Goal: Transaction & Acquisition: Purchase product/service

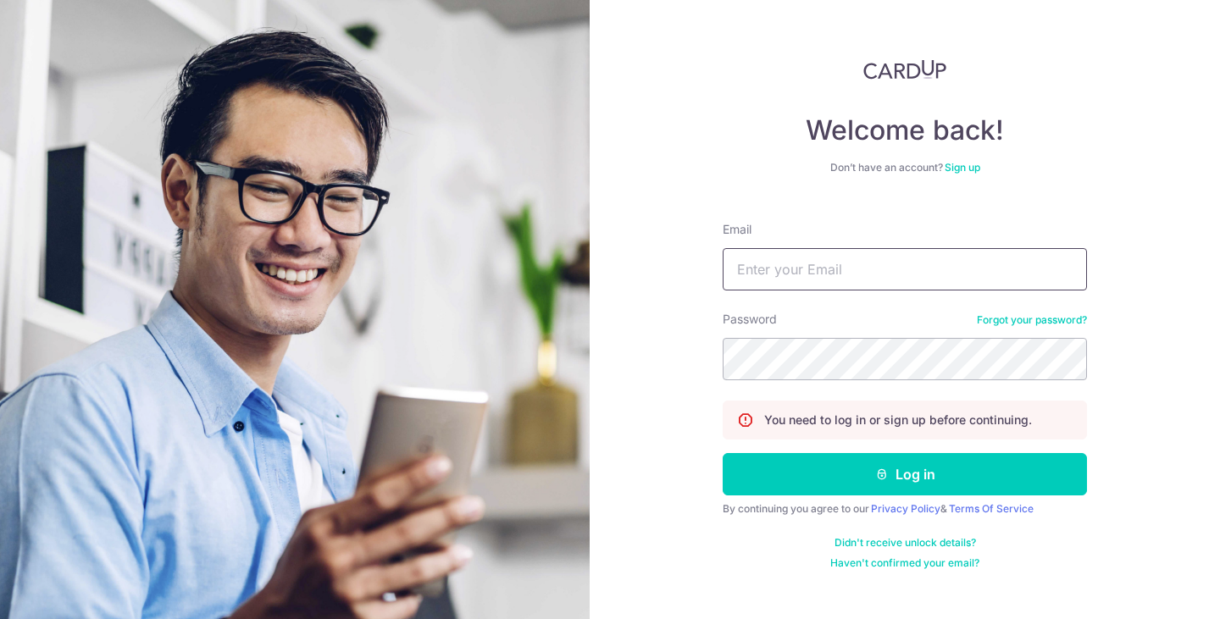
click at [832, 275] on input "Email" at bounding box center [905, 269] width 364 height 42
type input "[EMAIL_ADDRESS][DOMAIN_NAME]"
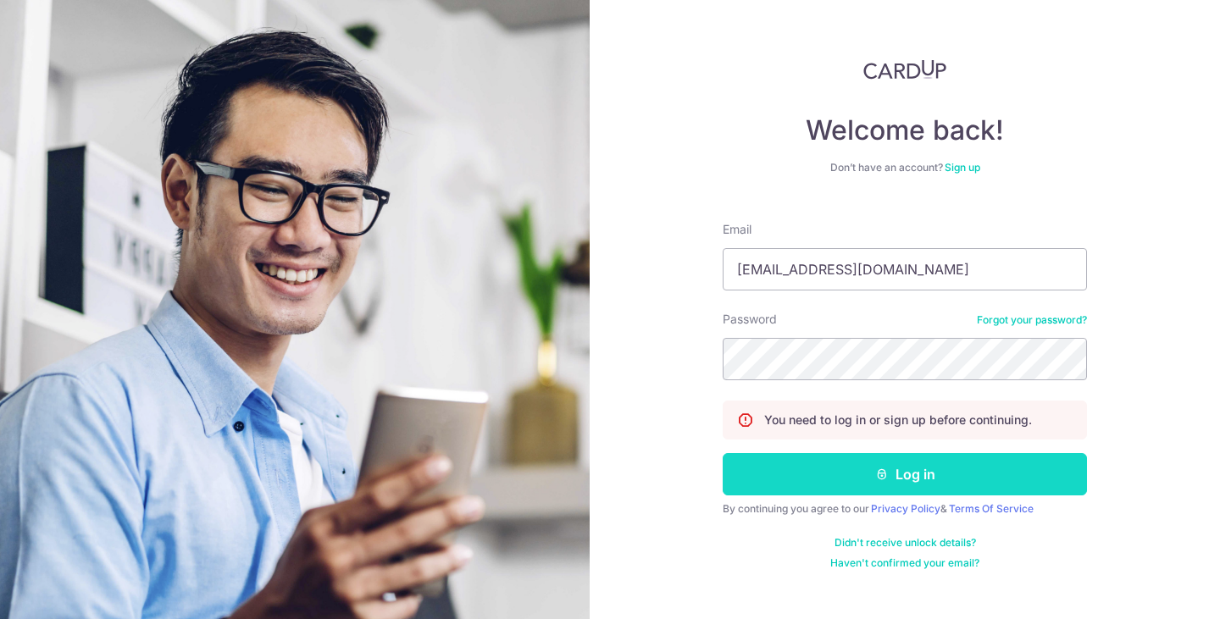
click at [945, 474] on button "Log in" at bounding box center [905, 474] width 364 height 42
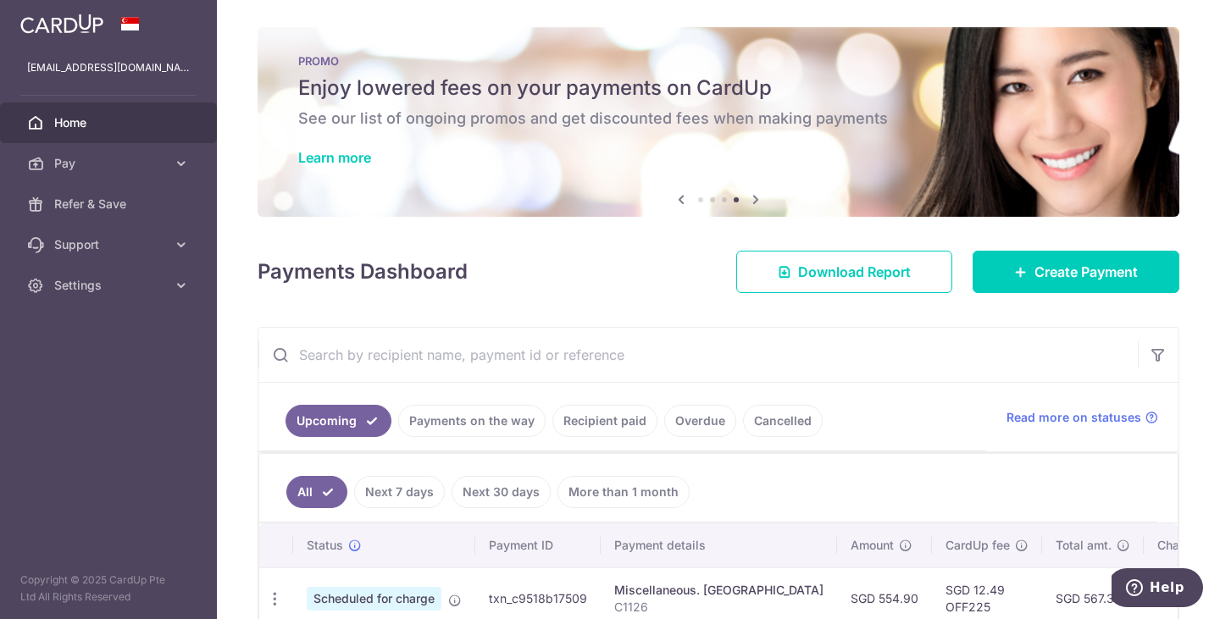
click at [594, 297] on div "× Pause Schedule Pause all future payments in this series Pause just this one p…" at bounding box center [718, 309] width 1003 height 619
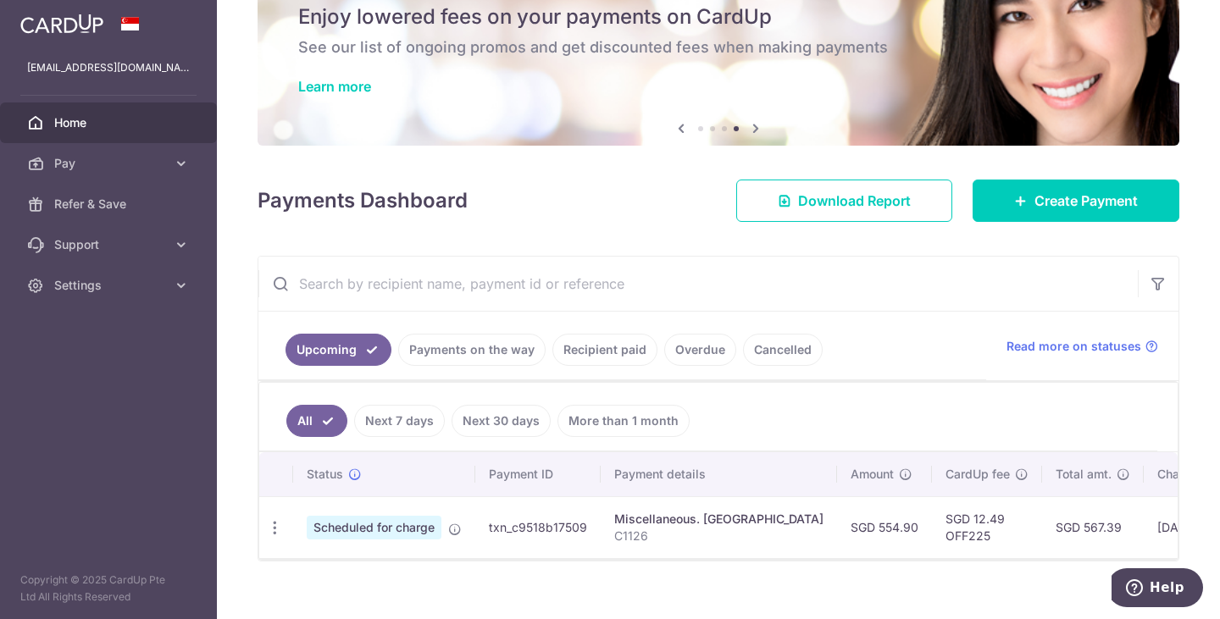
scroll to position [102, 0]
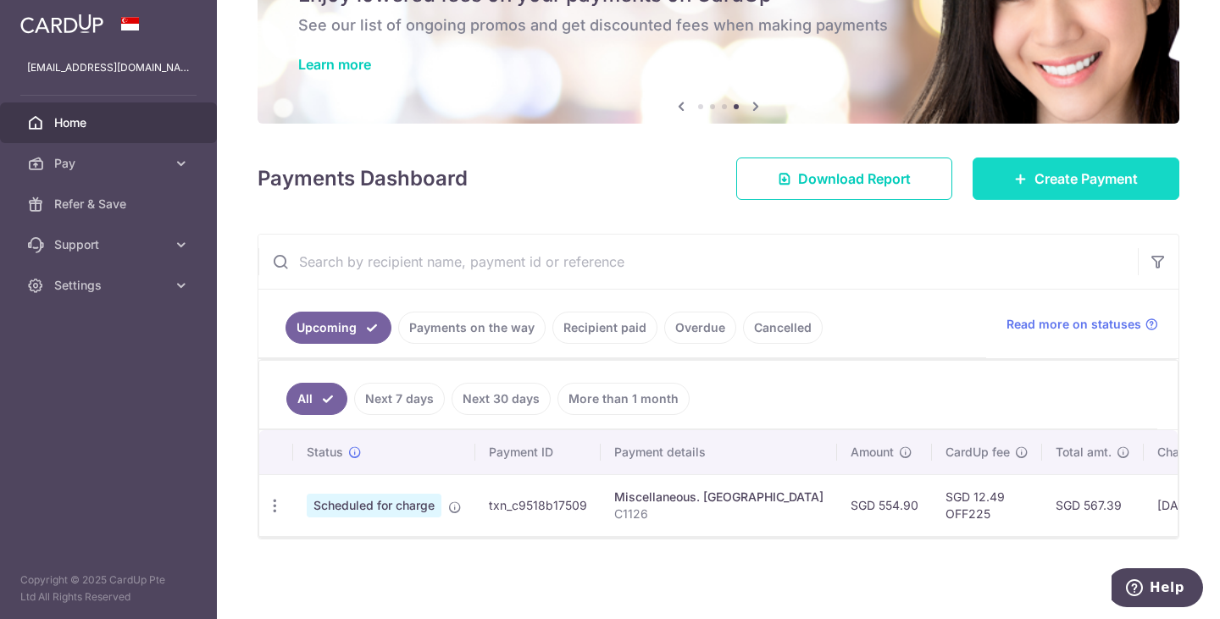
click at [1054, 173] on span "Create Payment" at bounding box center [1086, 179] width 103 height 20
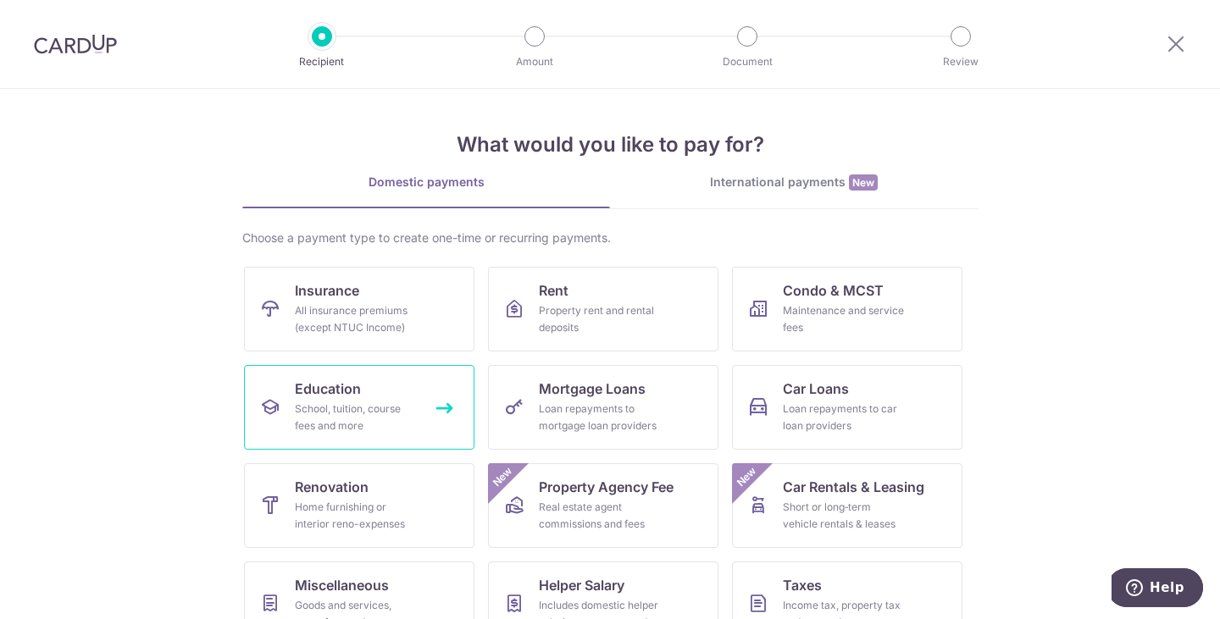
click at [308, 391] on span "Education" at bounding box center [328, 389] width 66 height 20
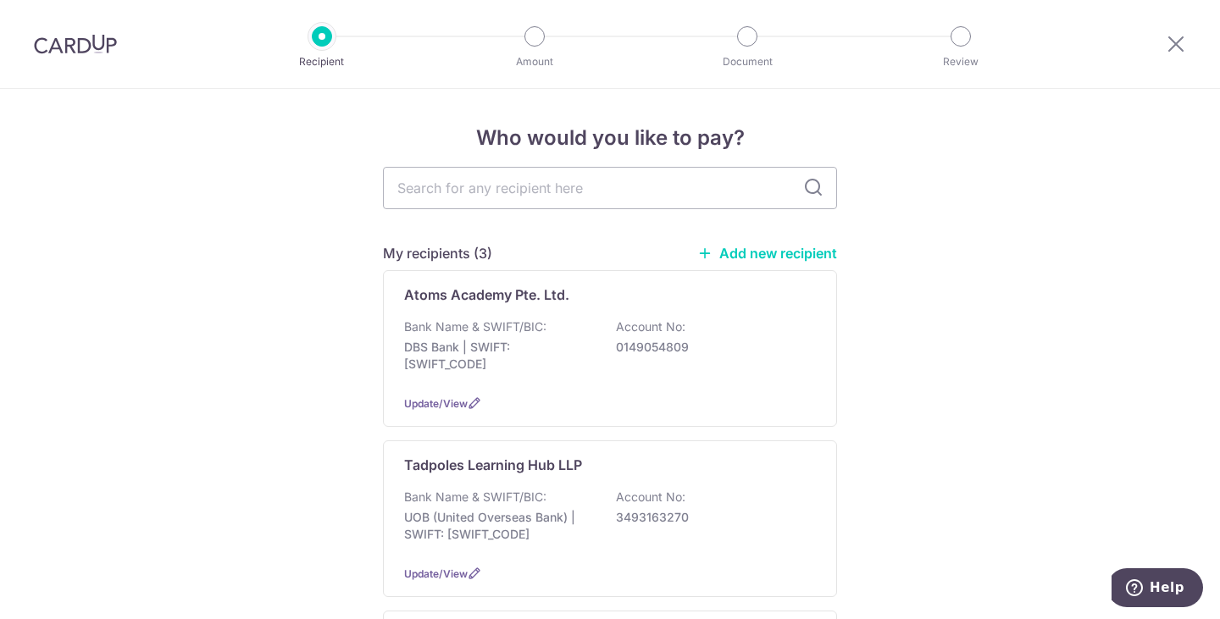
click at [790, 254] on link "Add new recipient" at bounding box center [767, 253] width 140 height 17
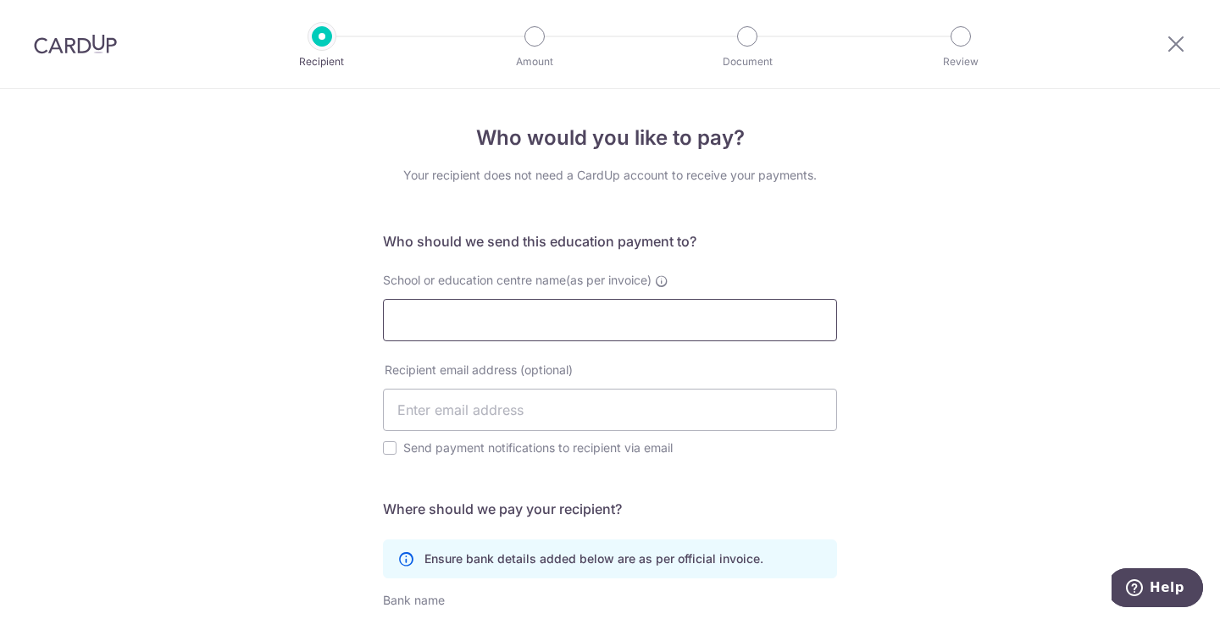
click at [597, 317] on input "School or education centre name(as per invoice)" at bounding box center [610, 320] width 454 height 42
paste input "Musclemath Learning Centre Pte Ltd"
type input "Musclemath Learning Centre Pte Ltd"
click at [320, 451] on div "Who would you like to pay? Your recipient does not need a CardUp account to rec…" at bounding box center [610, 506] width 1220 height 834
click at [541, 406] on input "text" at bounding box center [610, 410] width 454 height 42
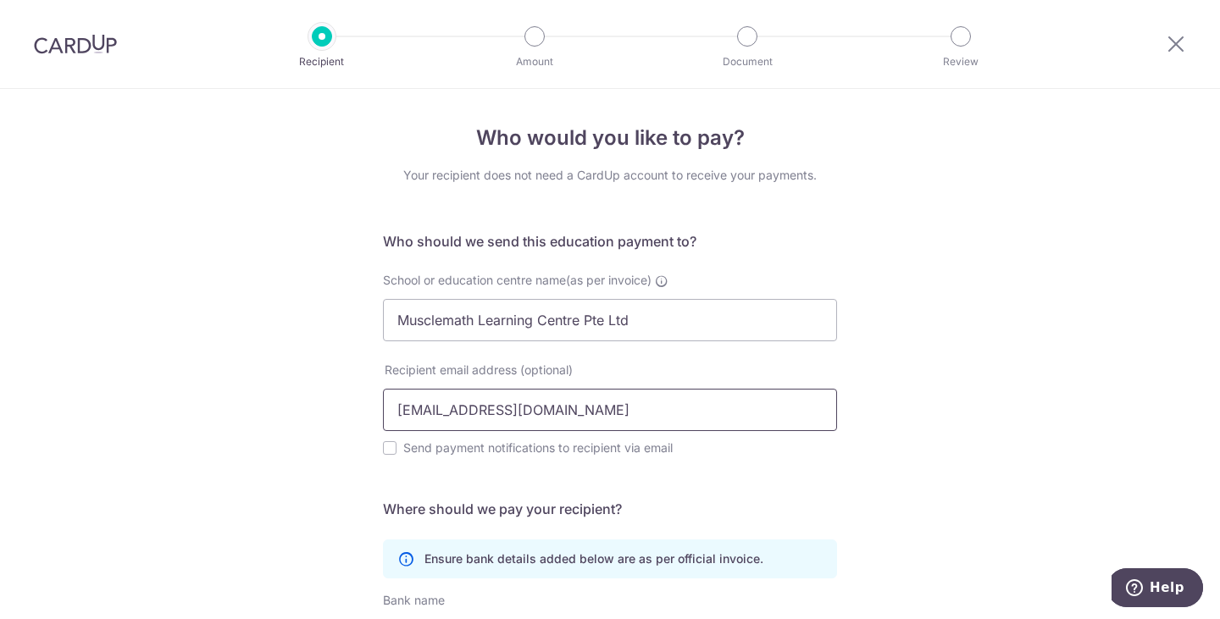
type input "[EMAIL_ADDRESS][DOMAIN_NAME]"
click at [322, 413] on div "Who would you like to pay? Your recipient does not need a CardUp account to rec…" at bounding box center [610, 506] width 1220 height 834
click at [388, 450] on input "Send payment notifications to recipient via email" at bounding box center [390, 448] width 14 height 14
checkbox input "true"
click at [268, 448] on div "Who would you like to pay? Your recipient does not need a CardUp account to rec…" at bounding box center [610, 506] width 1220 height 834
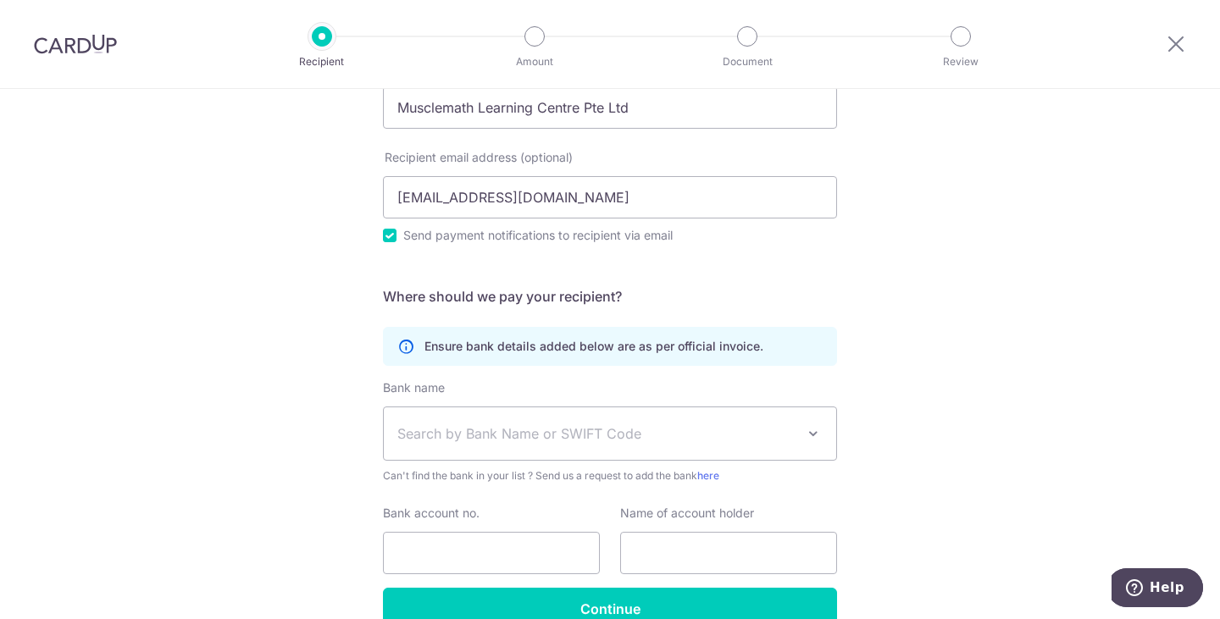
scroll to position [303, 0]
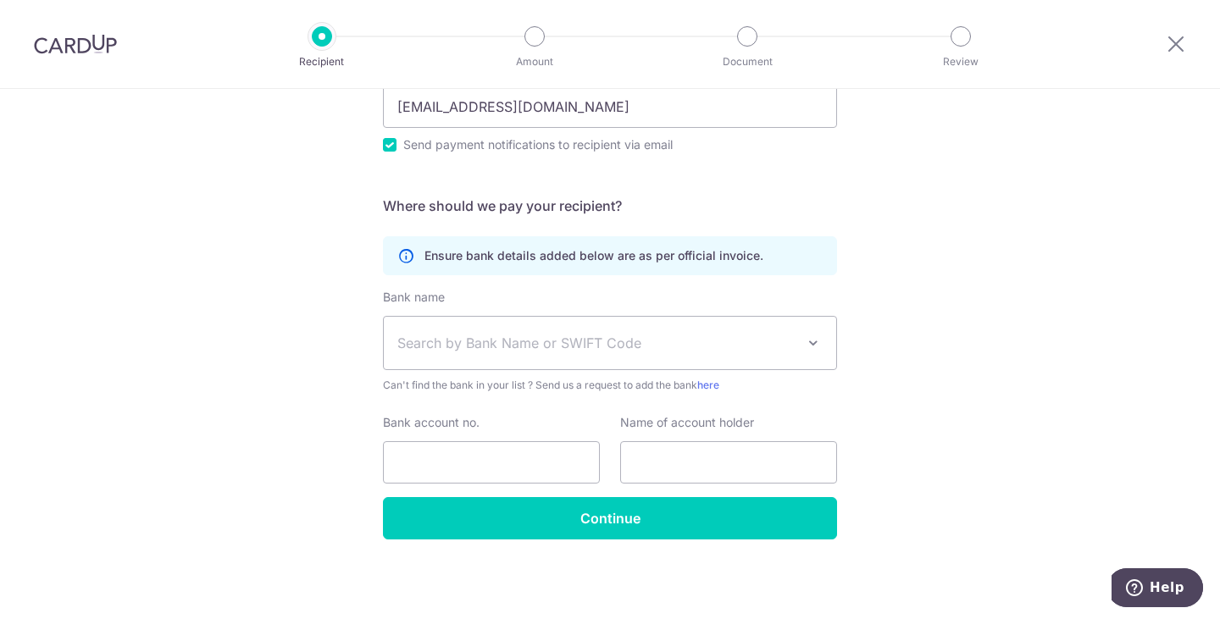
click at [487, 341] on span "Search by Bank Name or SWIFT Code" at bounding box center [596, 343] width 398 height 20
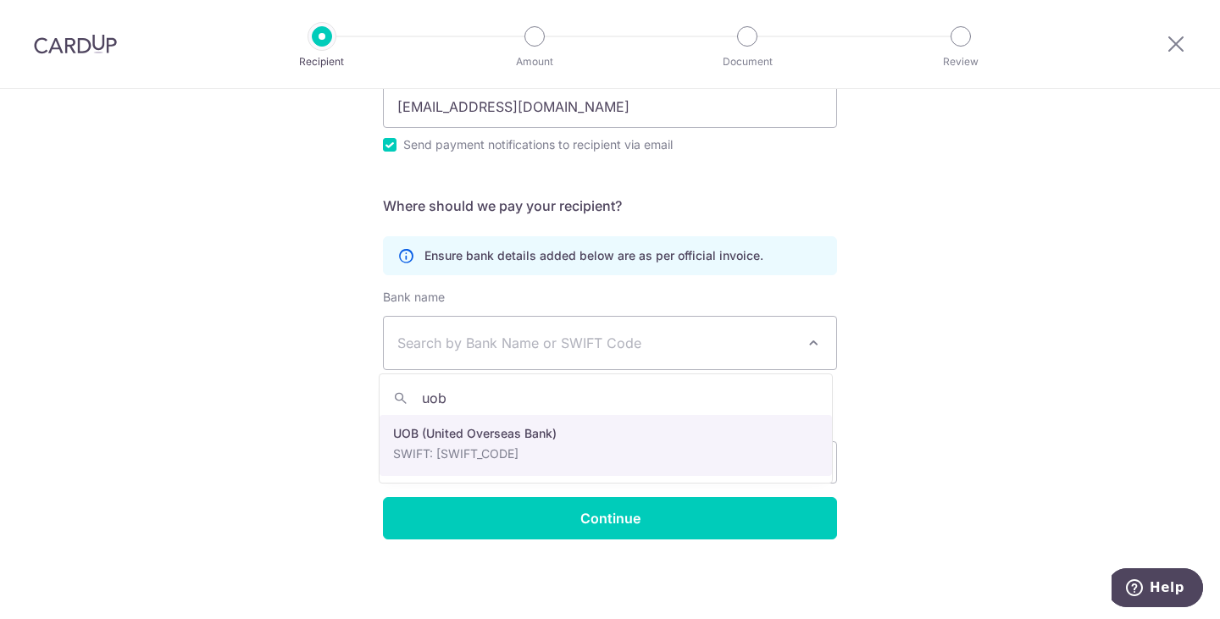
type input "uob"
select select "18"
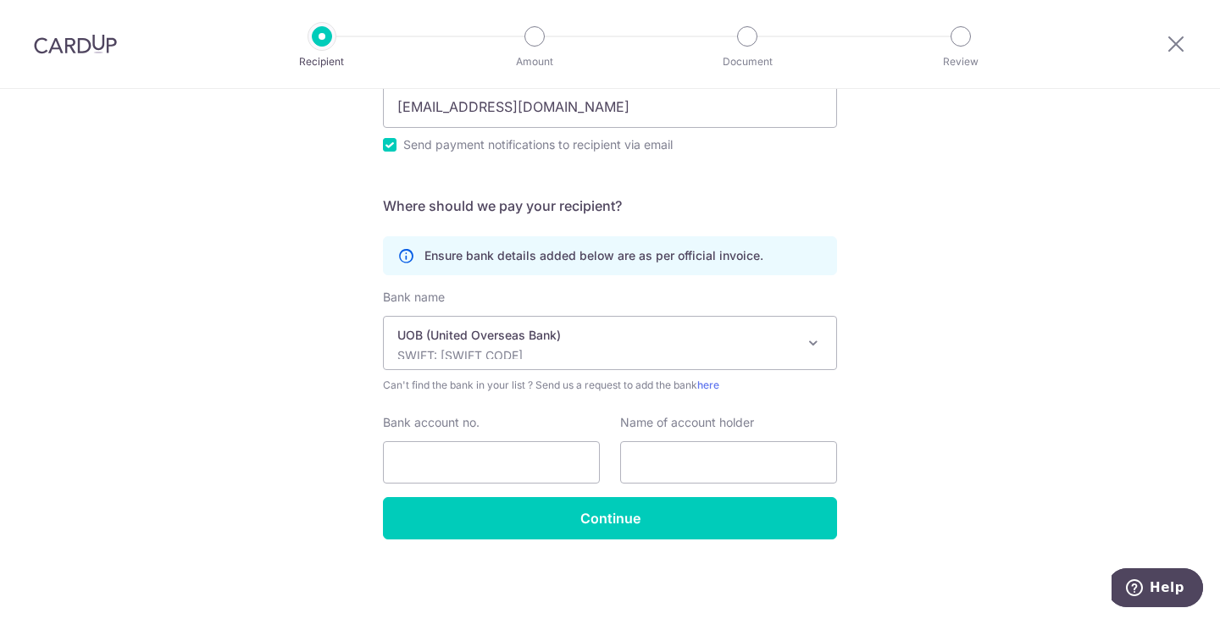
click at [337, 420] on div "Who would you like to pay? Your recipient does not need a CardUp account to rec…" at bounding box center [610, 203] width 1220 height 834
click at [430, 448] on input "Bank account no." at bounding box center [491, 462] width 217 height 42
paste input "364-327-102-6"
type input "364-327-102-6"
click at [657, 448] on input "text" at bounding box center [728, 462] width 217 height 42
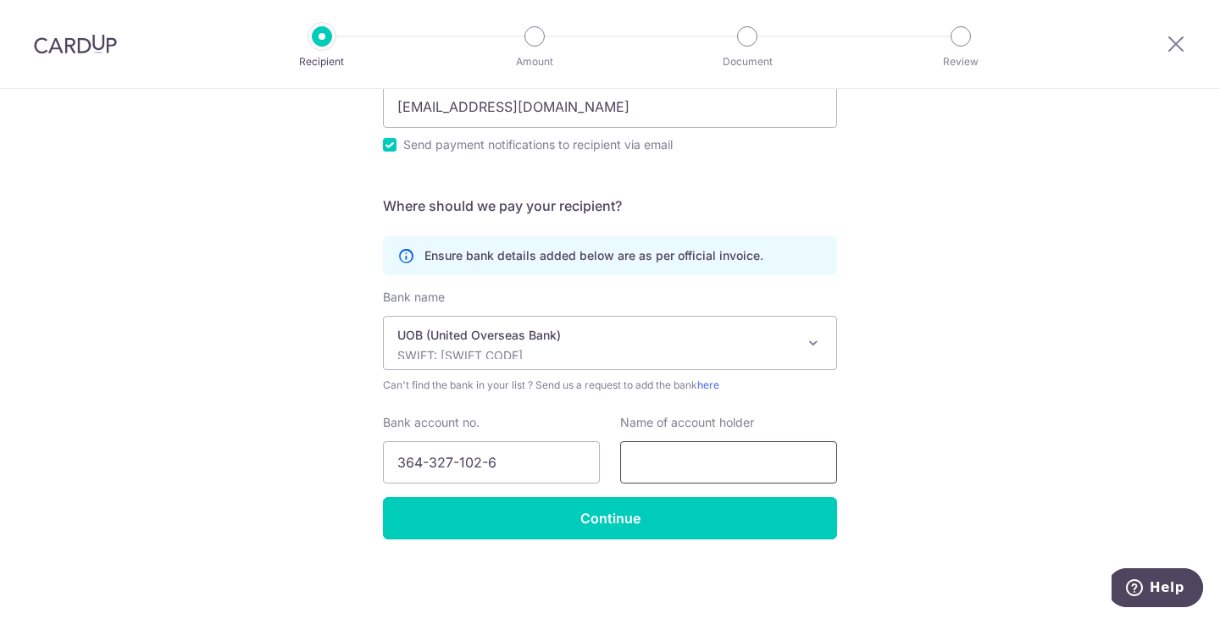
paste input "Musclemath Learning Centre Pte Ltd"
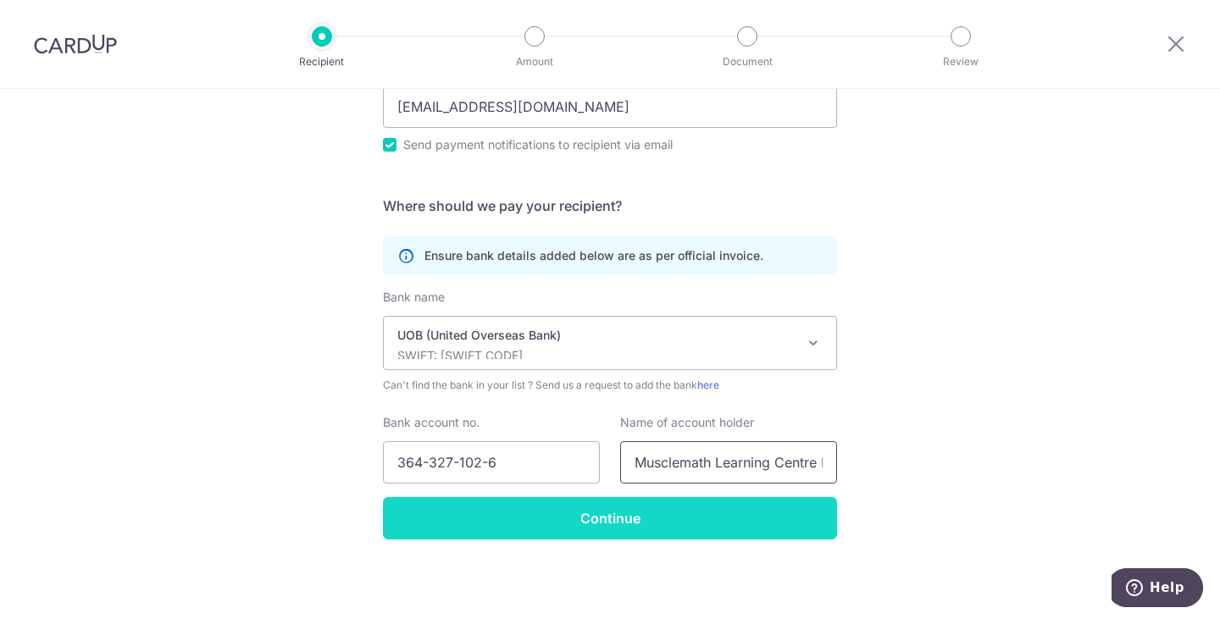
type input "Musclemath Learning Centre Pte Ltd"
click at [438, 528] on input "Continue" at bounding box center [610, 518] width 454 height 42
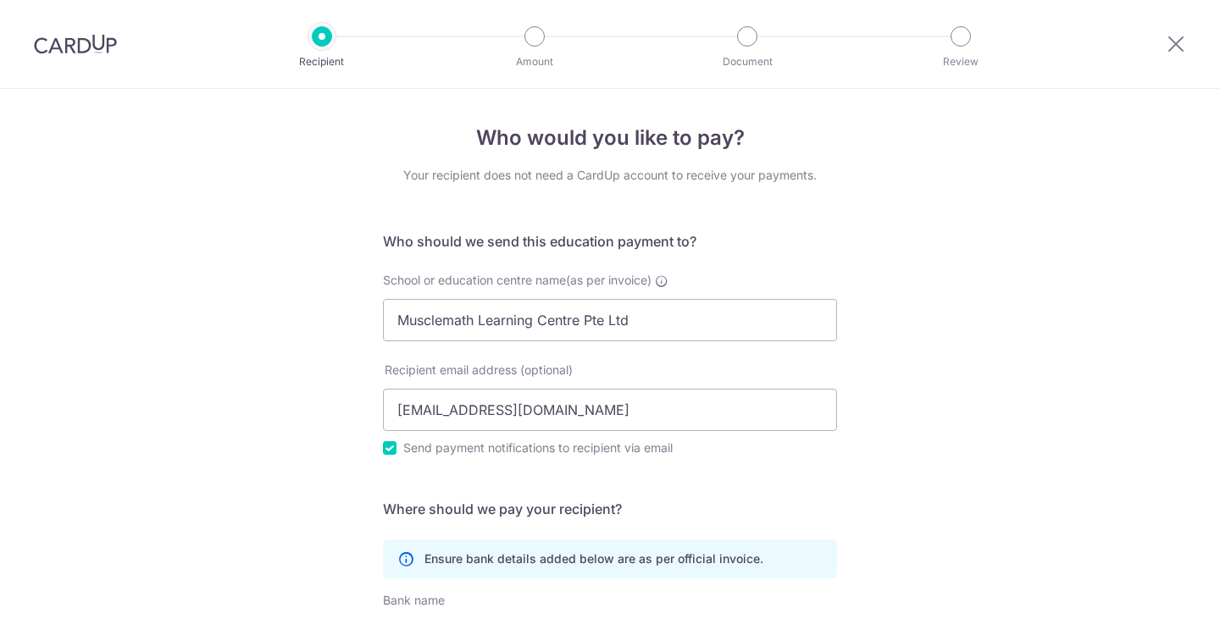
scroll to position [344, 0]
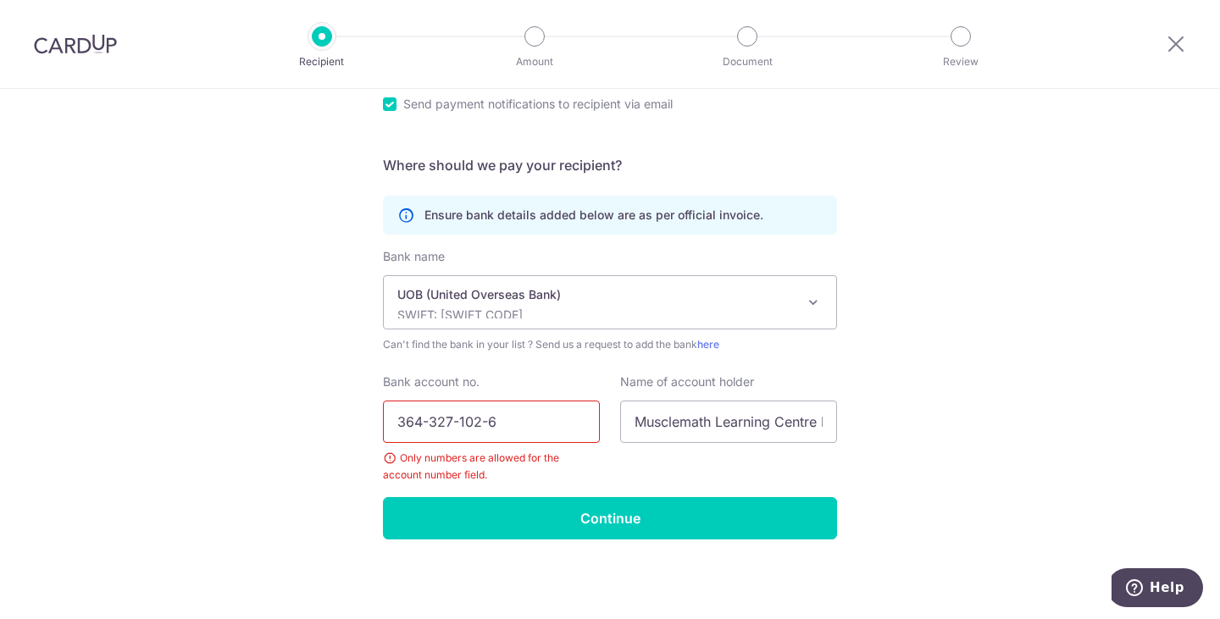
click at [558, 419] on input "364-327-102-6" at bounding box center [491, 422] width 217 height 42
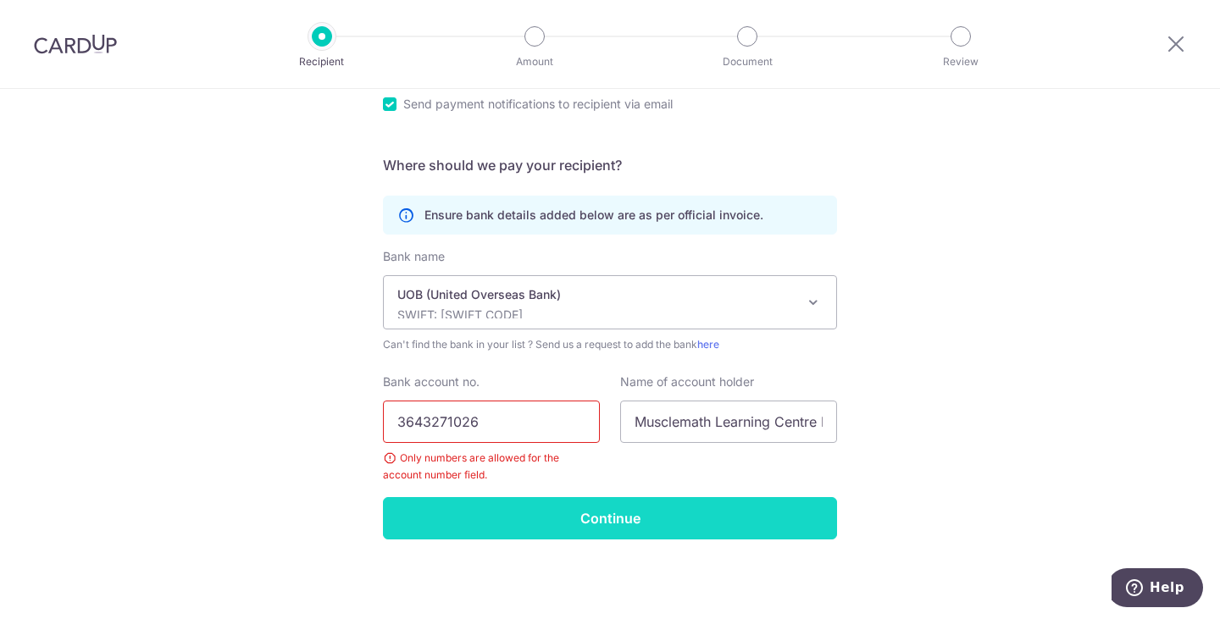
type input "3643271026"
click at [457, 512] on input "Continue" at bounding box center [610, 518] width 454 height 42
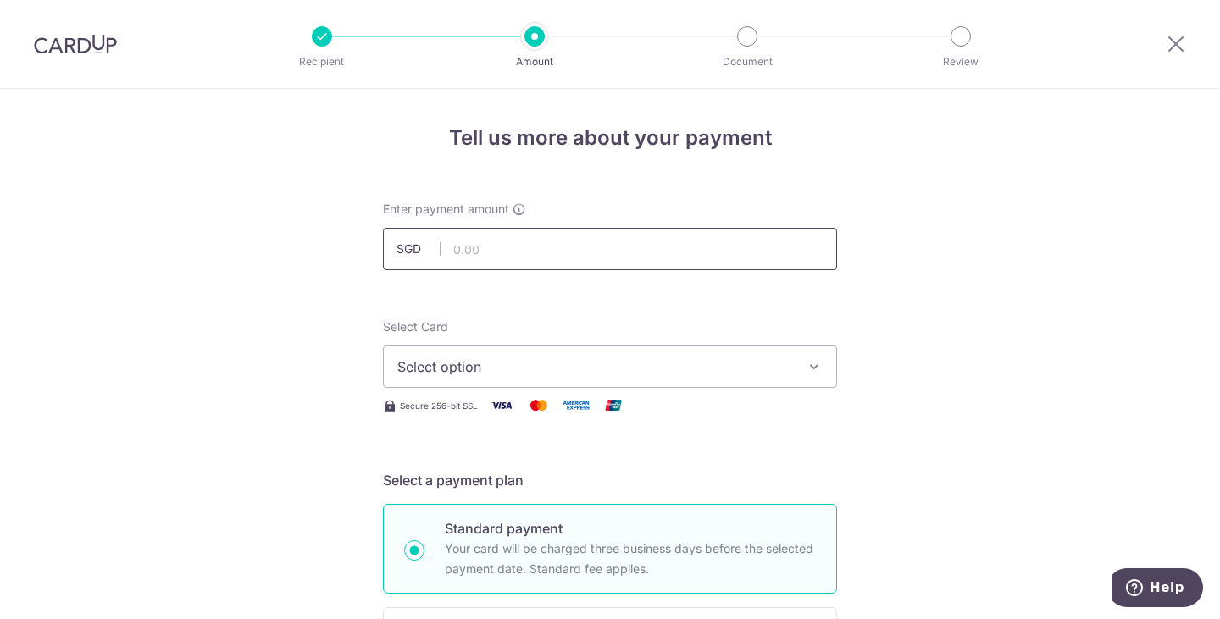
click at [499, 262] on input "text" at bounding box center [610, 249] width 454 height 42
type input "400.00"
click at [441, 367] on span "Select option" at bounding box center [594, 367] width 395 height 20
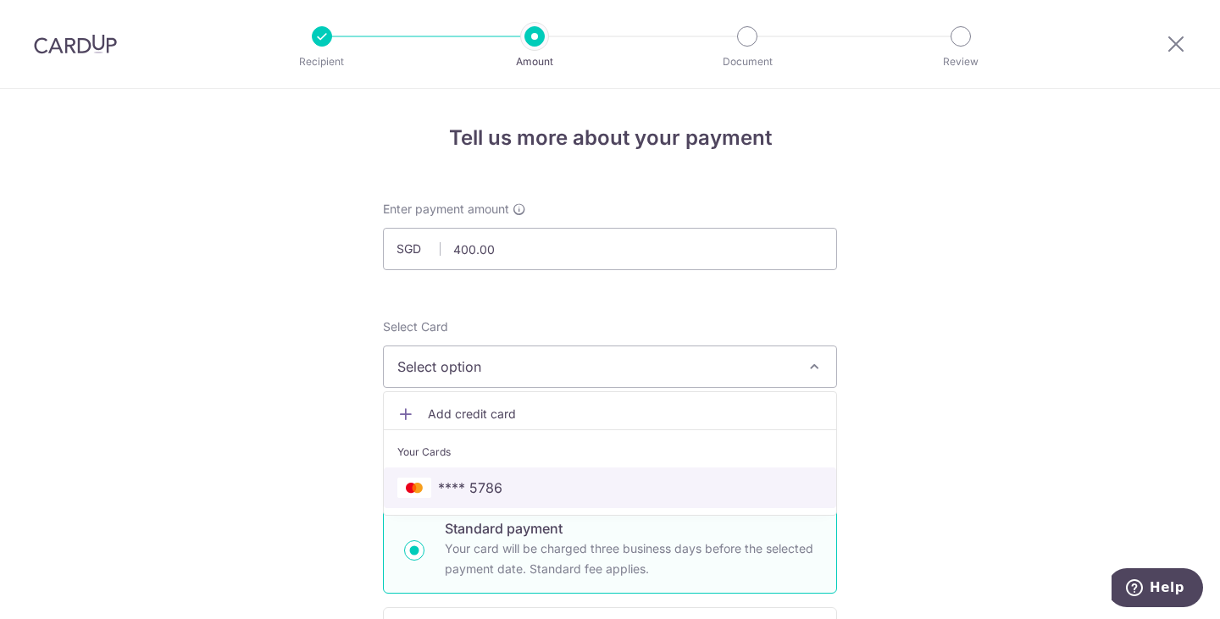
click at [446, 486] on span "**** 5786" at bounding box center [470, 488] width 64 height 20
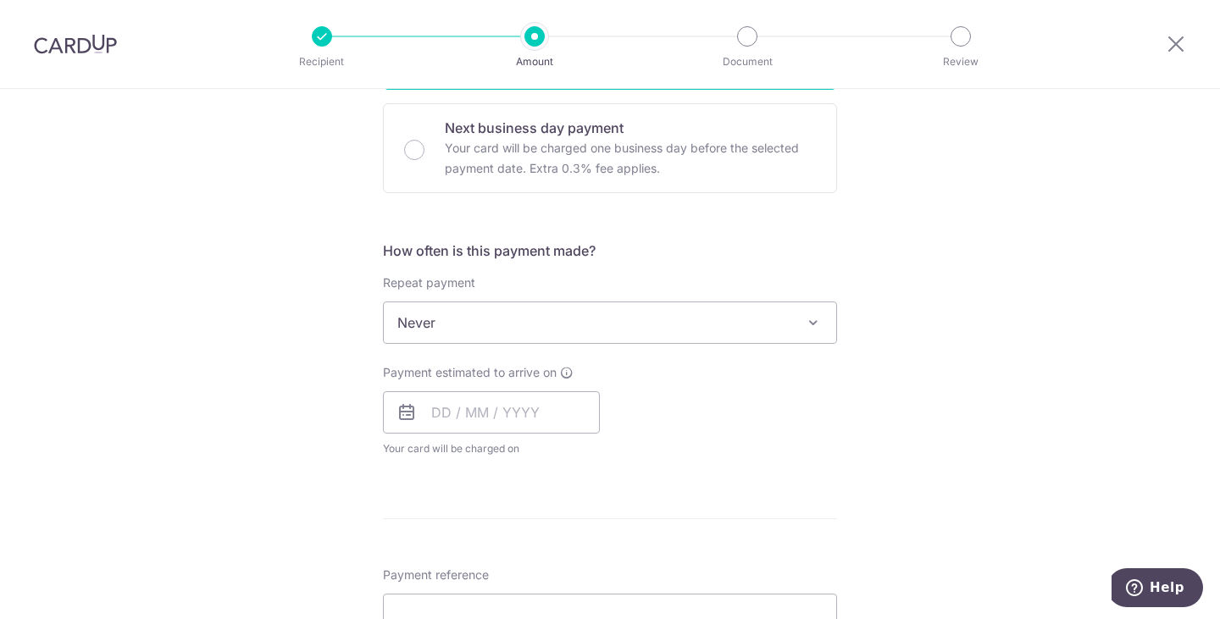
scroll to position [508, 0]
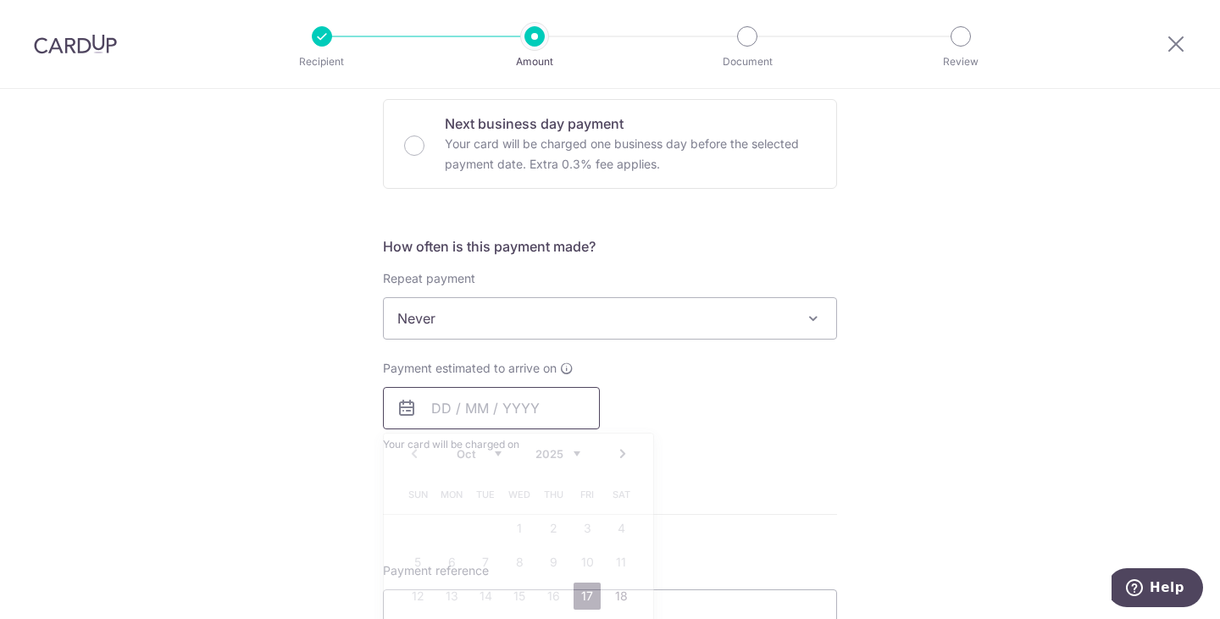
click at [429, 409] on input "text" at bounding box center [491, 408] width 217 height 42
click at [586, 594] on link "17" at bounding box center [587, 596] width 27 height 27
type input "[DATE]"
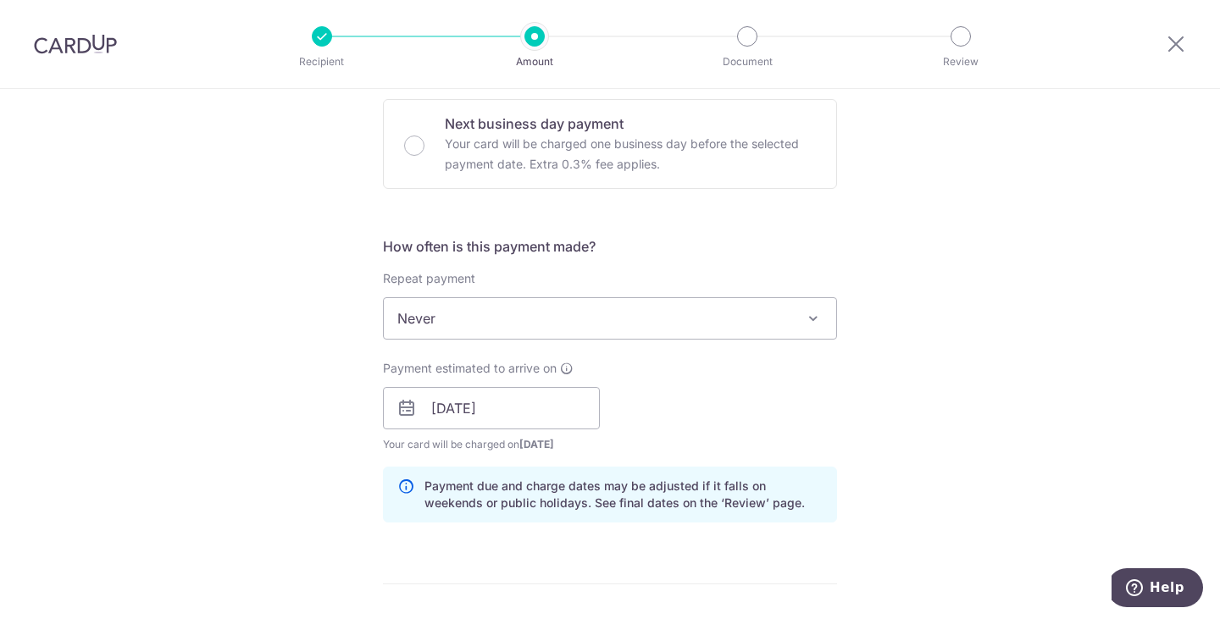
click at [945, 397] on div "Tell us more about your payment Enter payment amount SGD 400.00 400.00 Recipien…" at bounding box center [610, 382] width 1220 height 1602
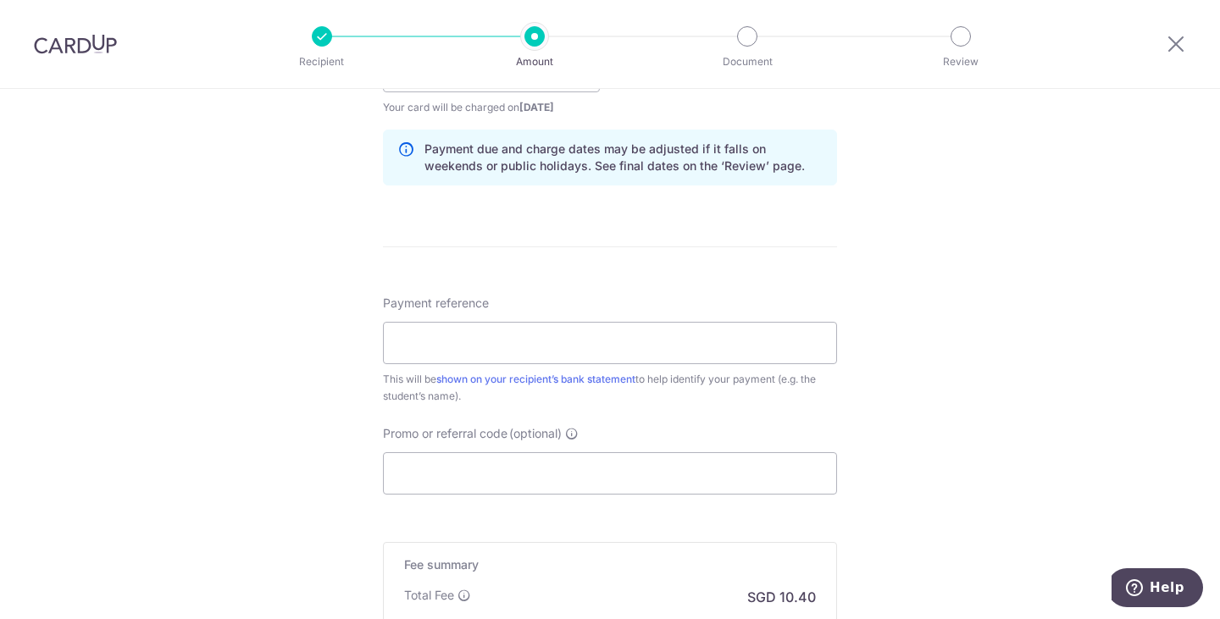
scroll to position [847, 0]
click at [490, 352] on input "Payment reference" at bounding box center [610, 341] width 454 height 42
type input "MM25T400417 (Evan Chow)"
drag, startPoint x: 334, startPoint y: 351, endPoint x: 377, endPoint y: 383, distance: 53.9
click at [336, 352] on div "Tell us more about your payment Enter payment amount SGD 400.00 400.00 Recipien…" at bounding box center [610, 43] width 1220 height 1602
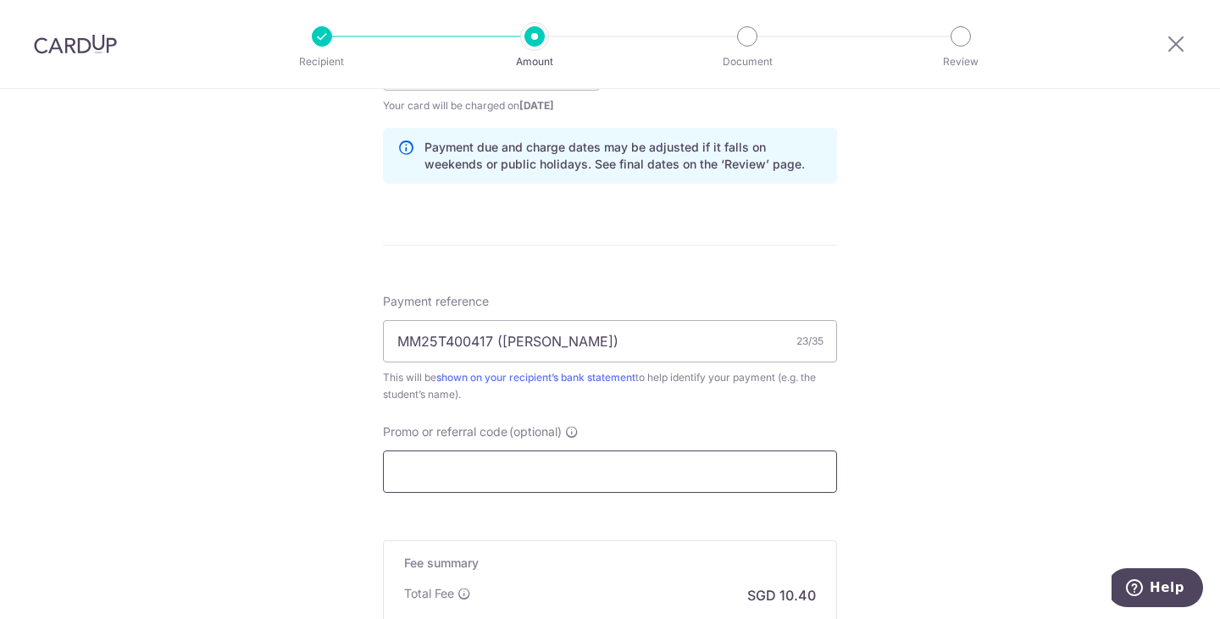
click at [416, 469] on input "Promo or referral code (optional)" at bounding box center [610, 472] width 454 height 42
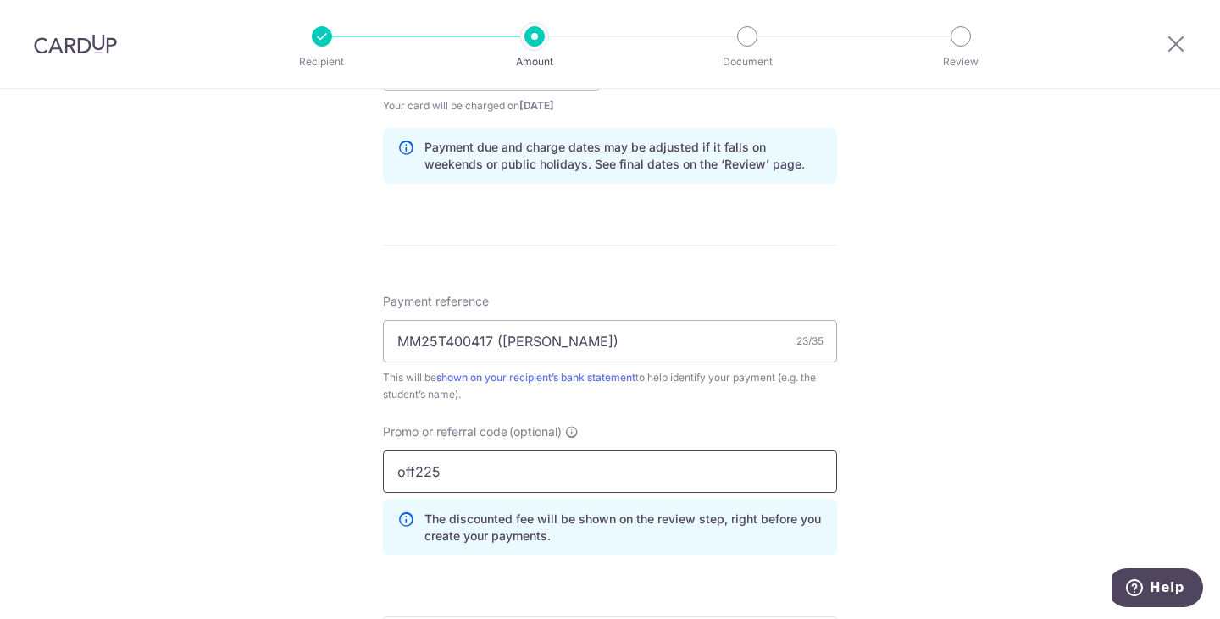
type input "off225"
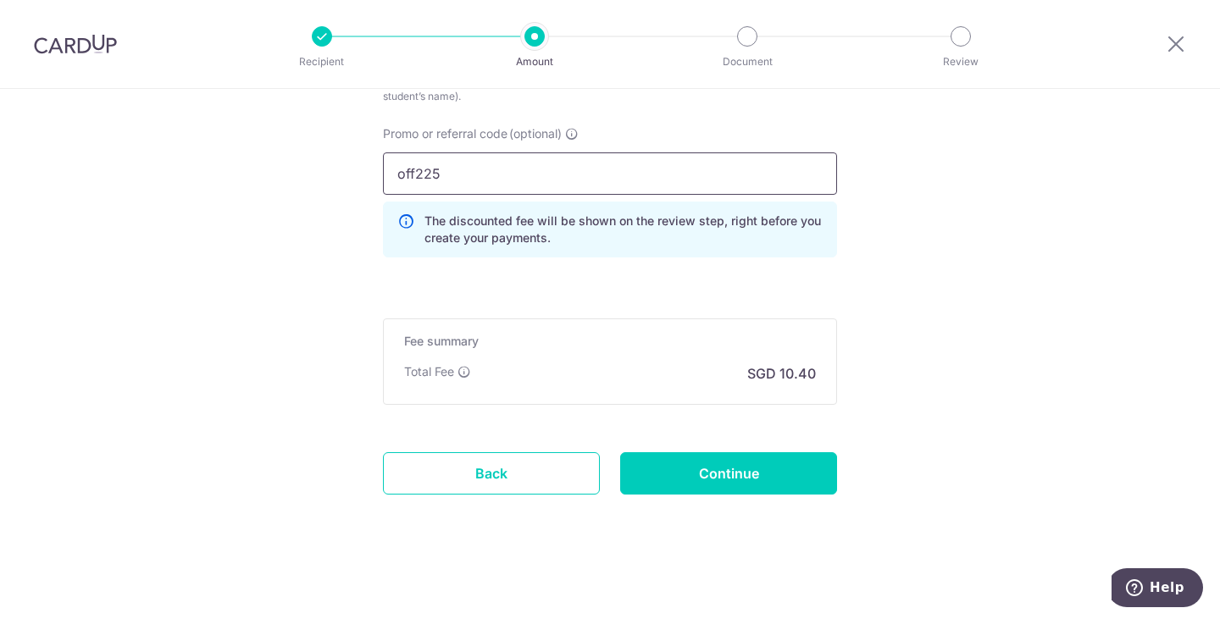
scroll to position [1148, 0]
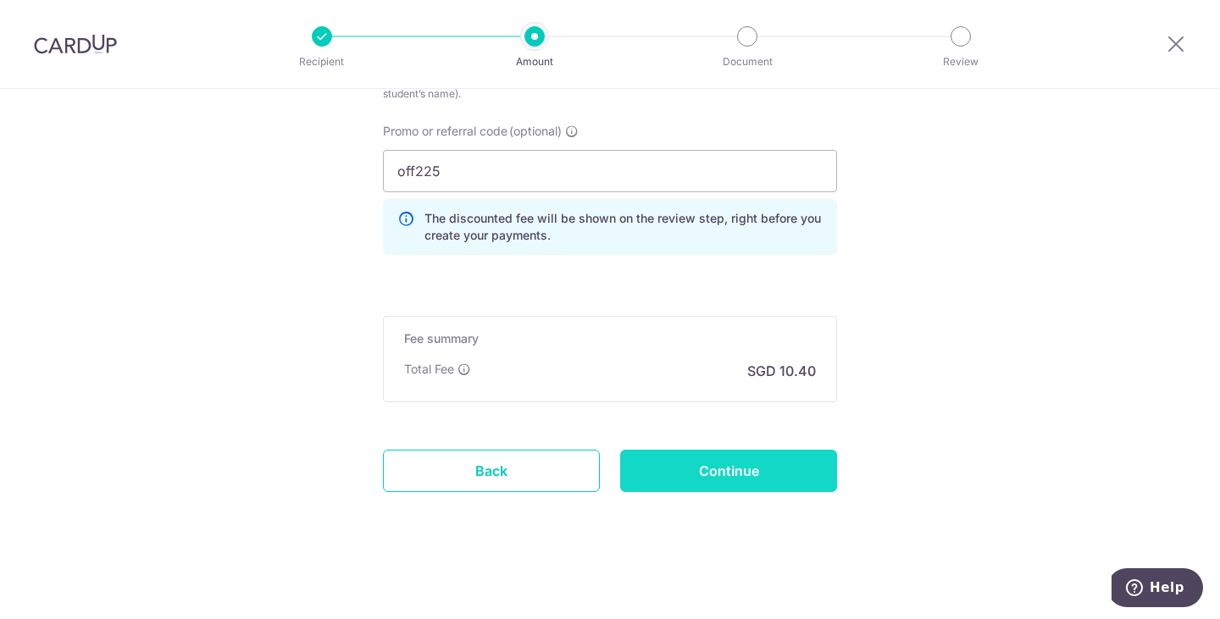
click at [738, 481] on input "Continue" at bounding box center [728, 471] width 217 height 42
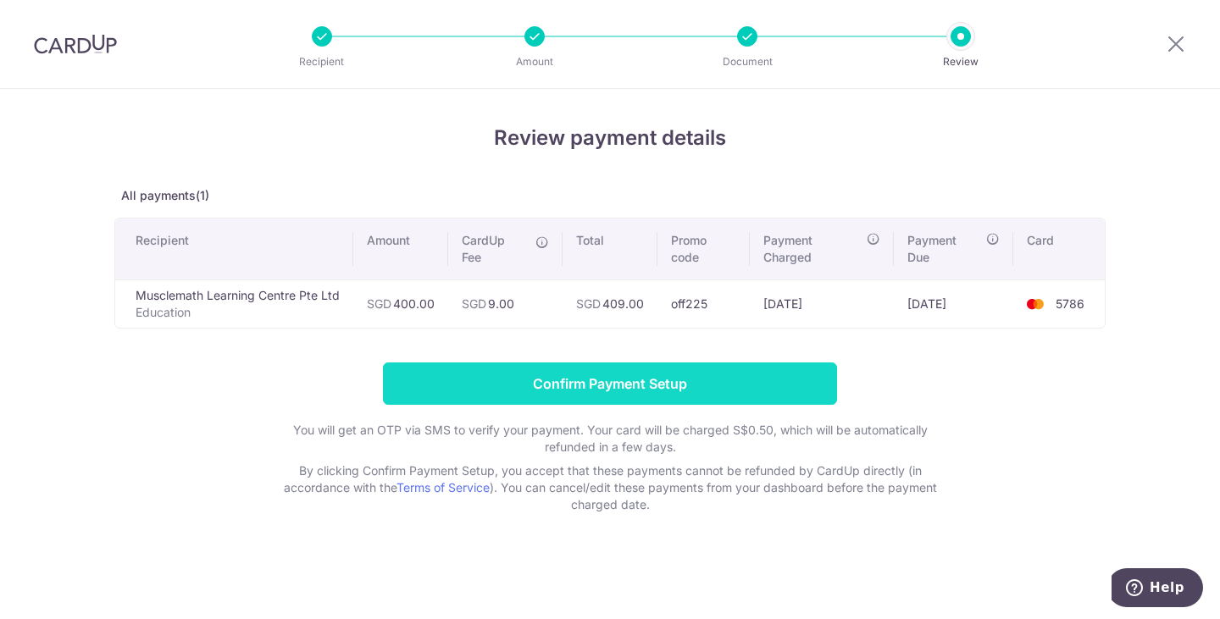
click at [670, 375] on input "Confirm Payment Setup" at bounding box center [610, 384] width 454 height 42
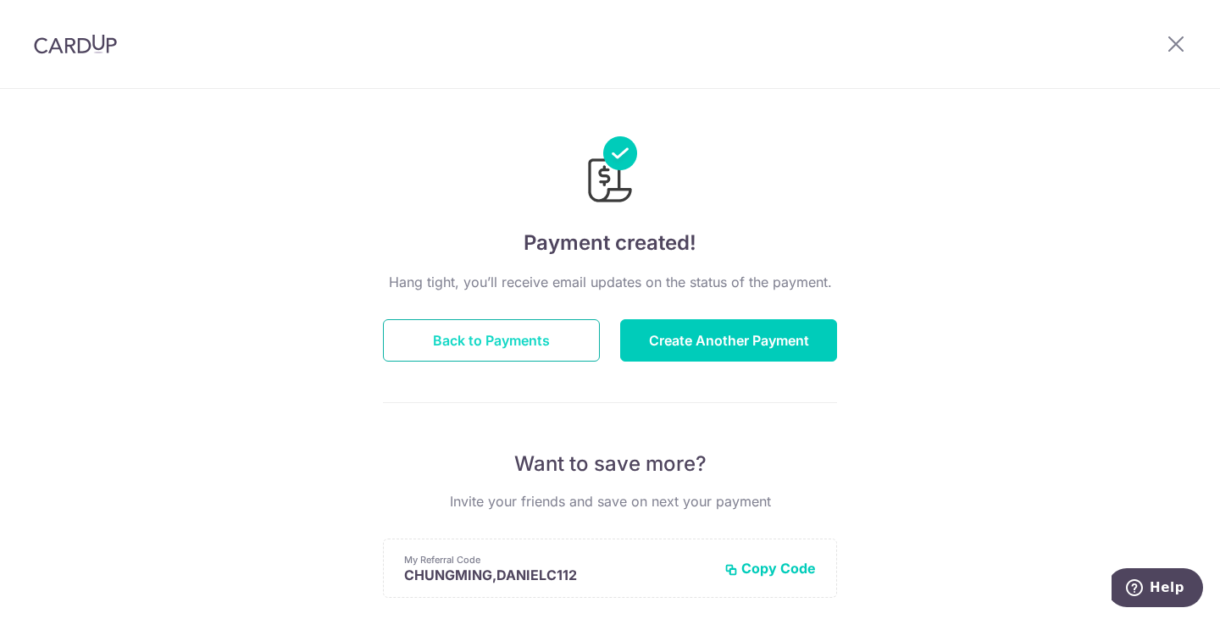
click at [508, 339] on button "Back to Payments" at bounding box center [491, 340] width 217 height 42
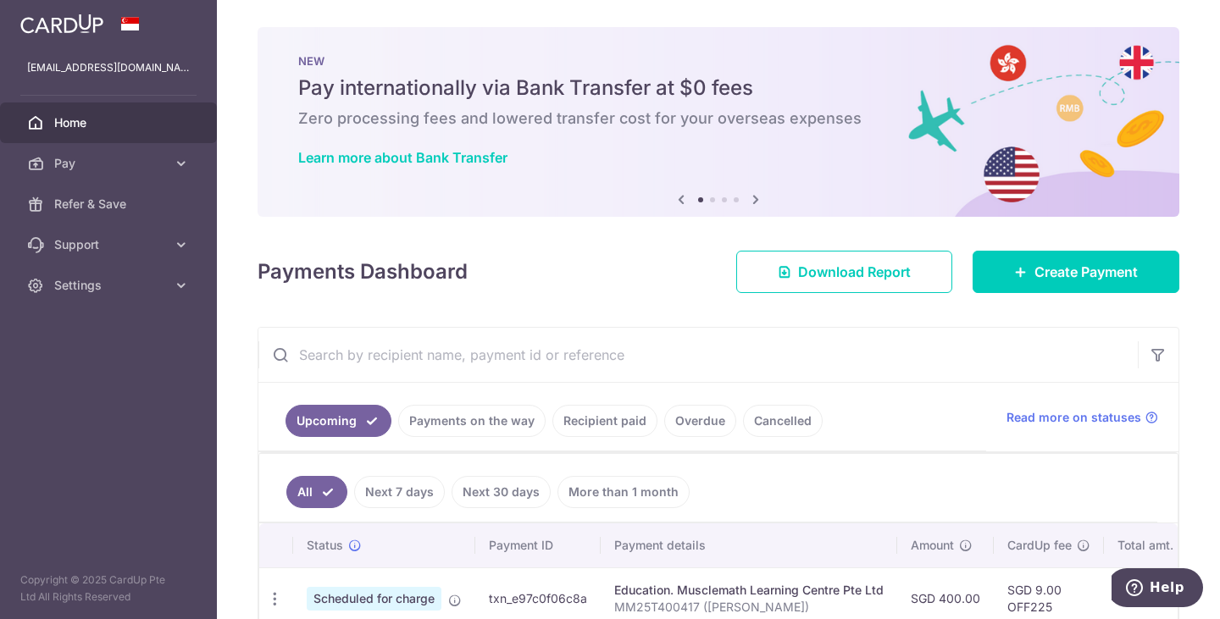
click at [239, 462] on div "× Pause Schedule Pause all future payments in this series Pause just this one p…" at bounding box center [718, 309] width 1003 height 619
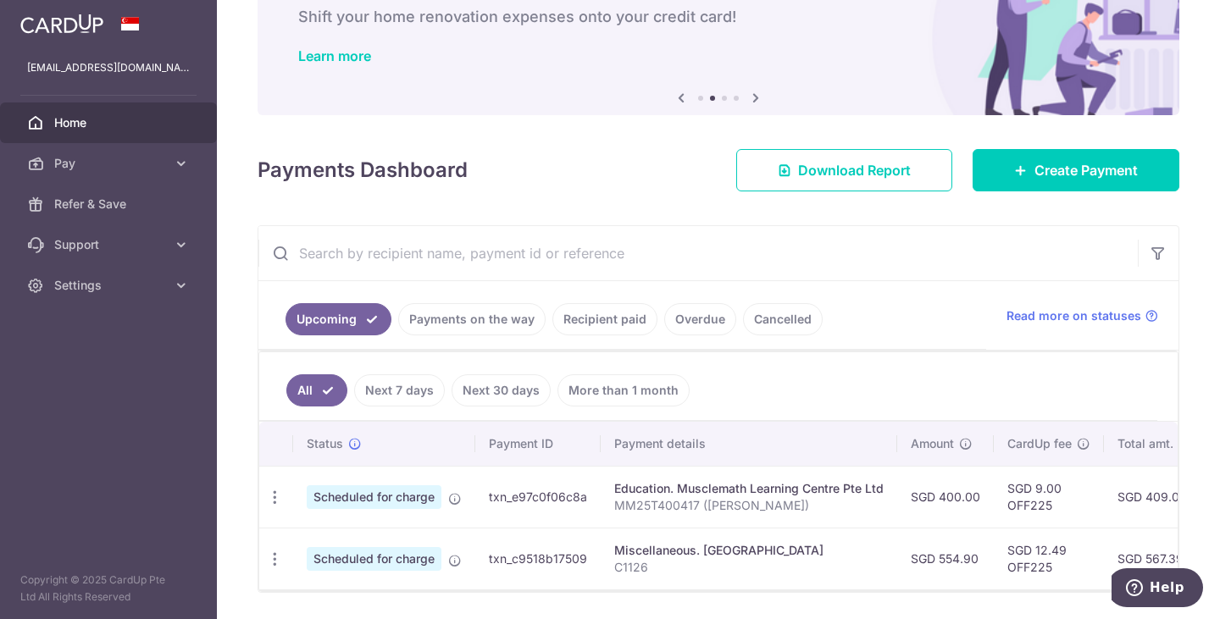
click at [395, 397] on link "Next 7 days" at bounding box center [399, 391] width 91 height 32
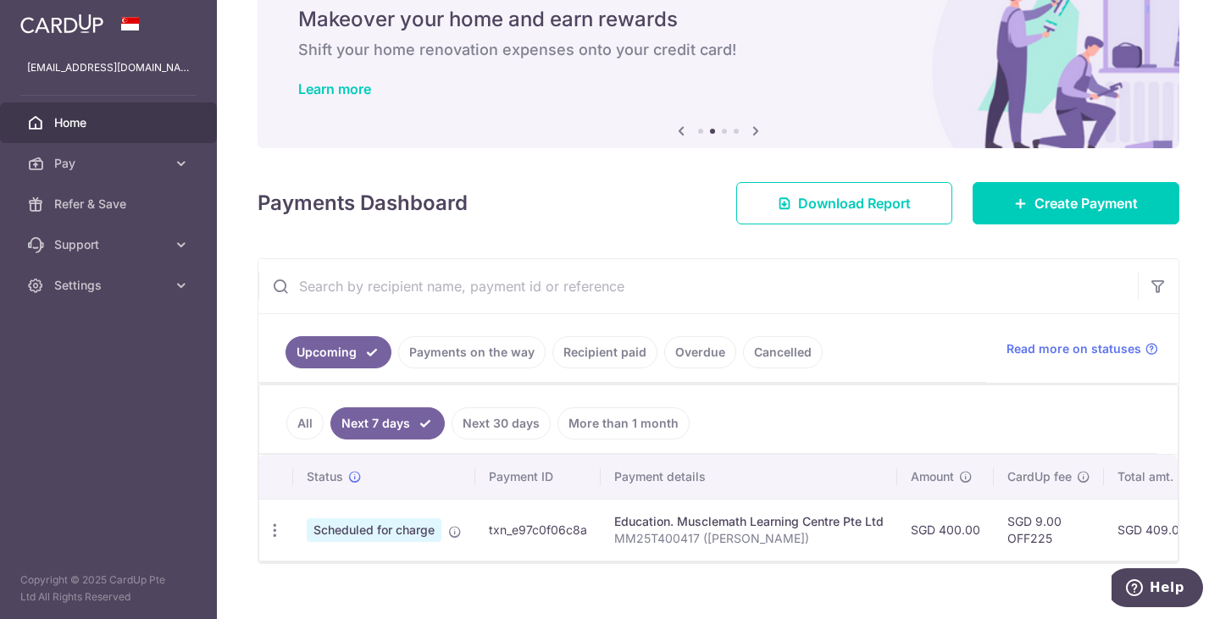
scroll to position [102, 0]
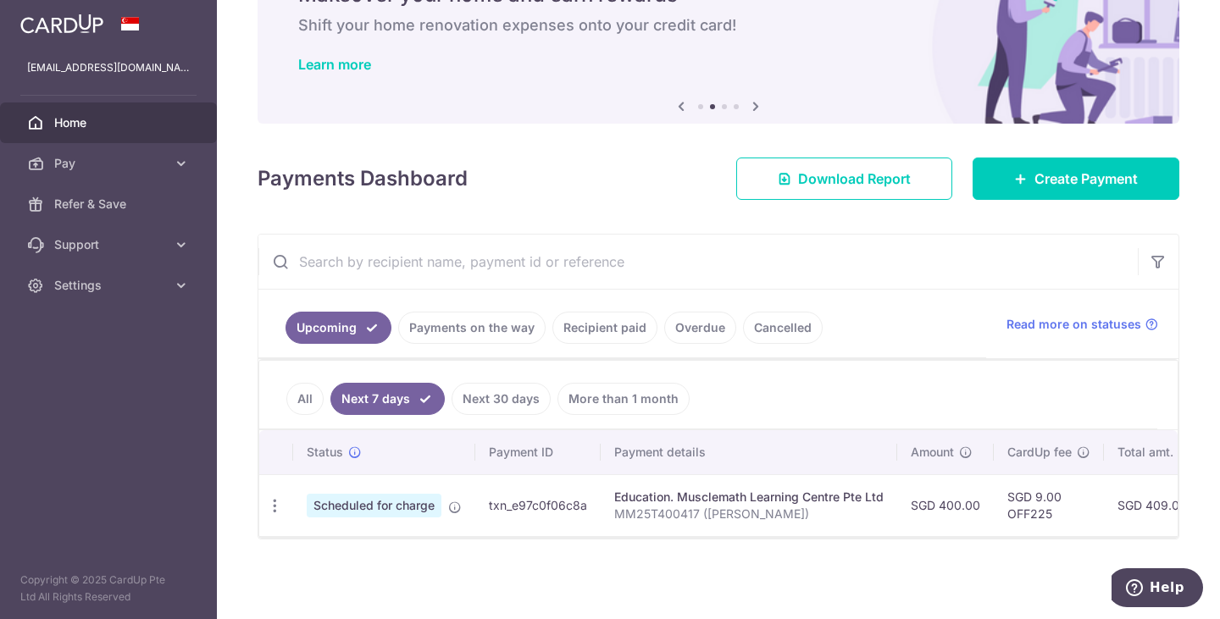
click at [238, 432] on div "× Pause Schedule Pause all future payments in this series Pause just this one p…" at bounding box center [718, 309] width 1003 height 619
click at [343, 235] on input "text" at bounding box center [698, 262] width 880 height 54
click at [251, 264] on div "× Pause Schedule Pause all future payments in this series Pause just this one p…" at bounding box center [718, 309] width 1003 height 619
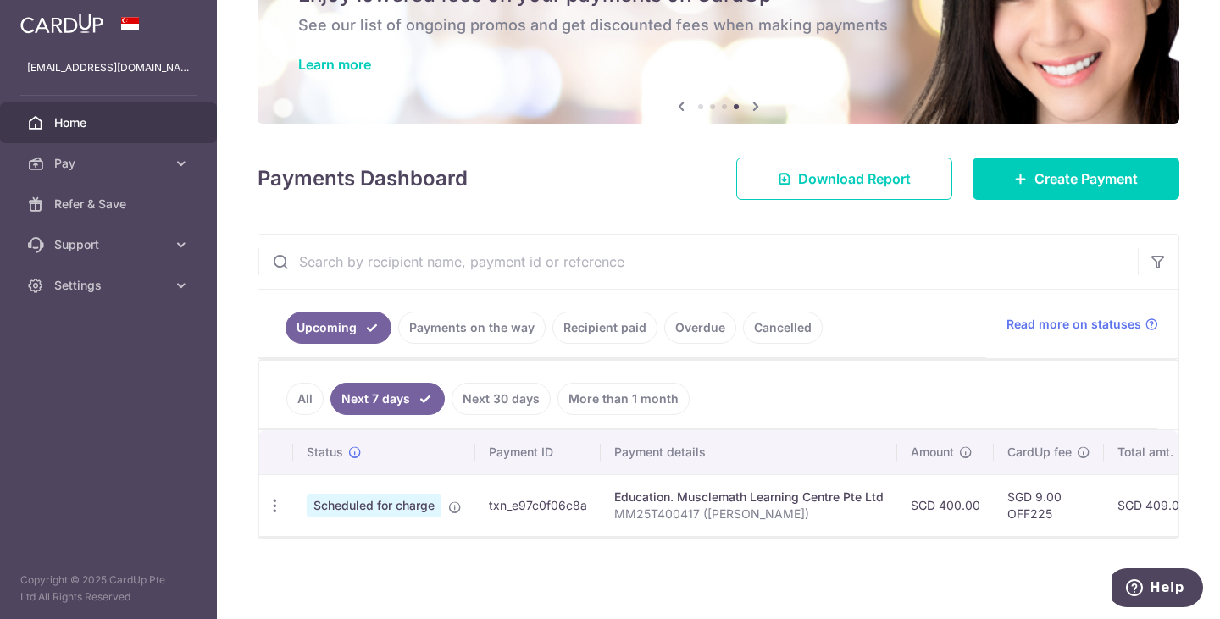
click at [769, 221] on div "× Pause Schedule Pause all future payments in this series Pause just this one p…" at bounding box center [718, 309] width 1003 height 619
drag, startPoint x: 769, startPoint y: 221, endPoint x: 687, endPoint y: 200, distance: 84.1
click at [687, 200] on div "× Pause Schedule Pause all future payments in this series Pause just this one p…" at bounding box center [718, 309] width 1003 height 619
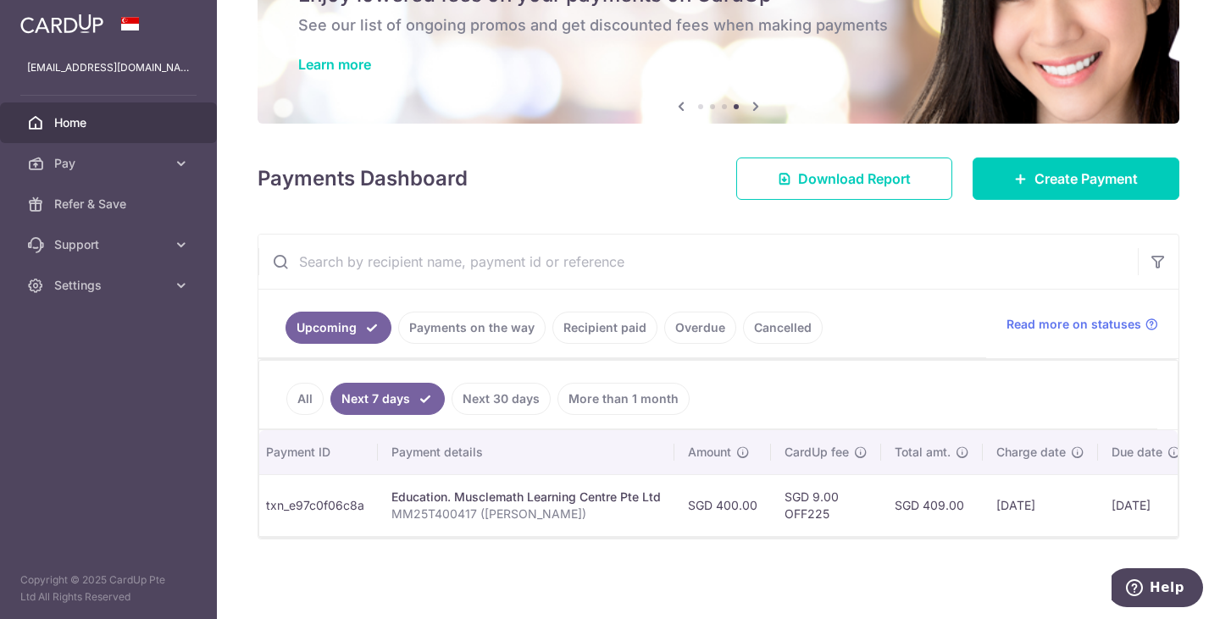
scroll to position [0, 225]
